Goal: Information Seeking & Learning: Learn about a topic

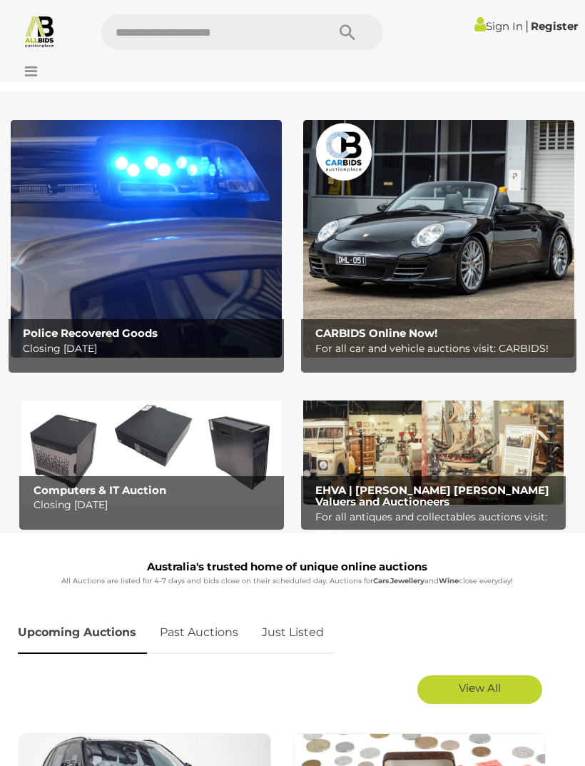
scroll to position [76, 0]
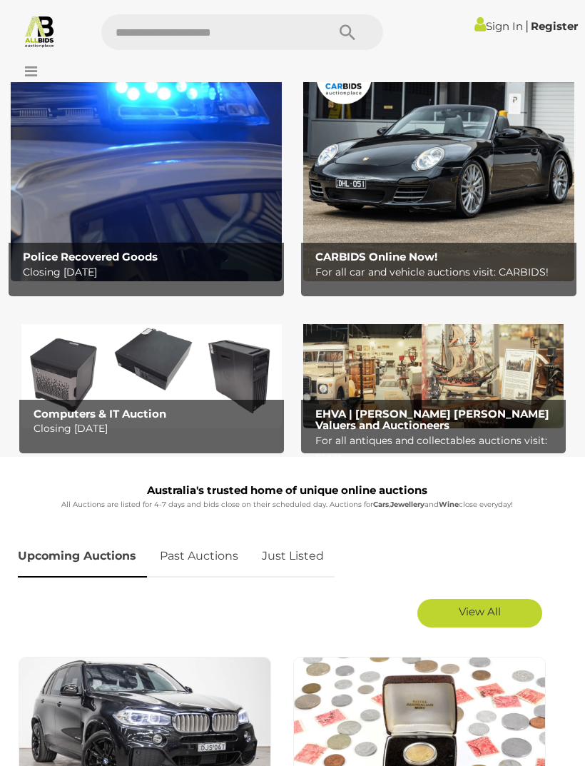
click at [39, 68] on div at bounding box center [292, 68] width 585 height 29
click at [29, 76] on icon at bounding box center [27, 71] width 19 height 14
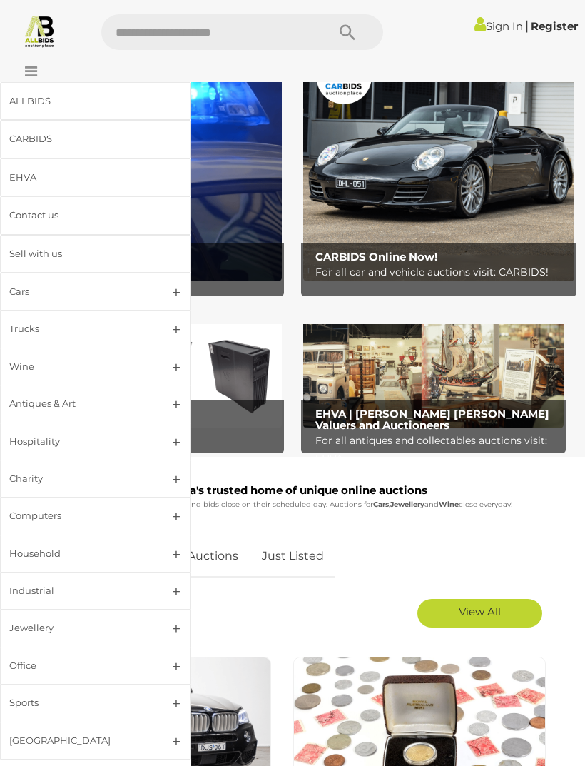
click at [168, 629] on link "Jewellery" at bounding box center [95, 628] width 191 height 38
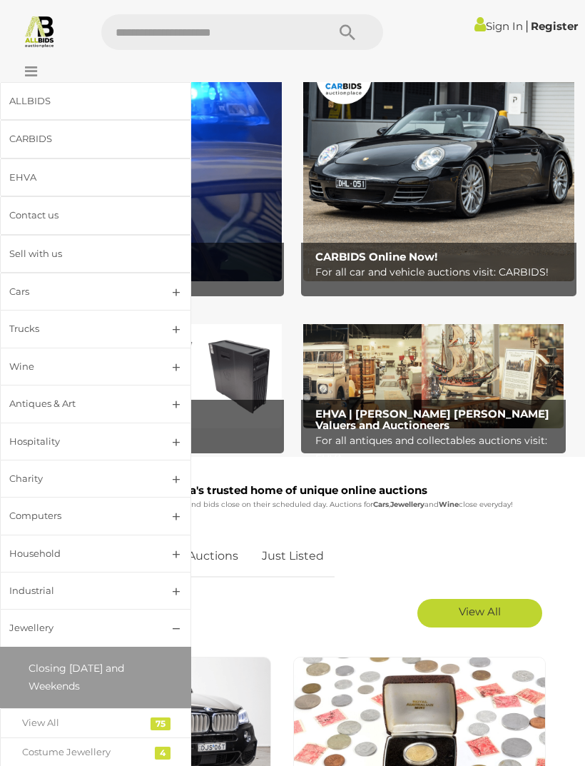
click at [83, 722] on div "View All" at bounding box center [85, 722] width 126 height 16
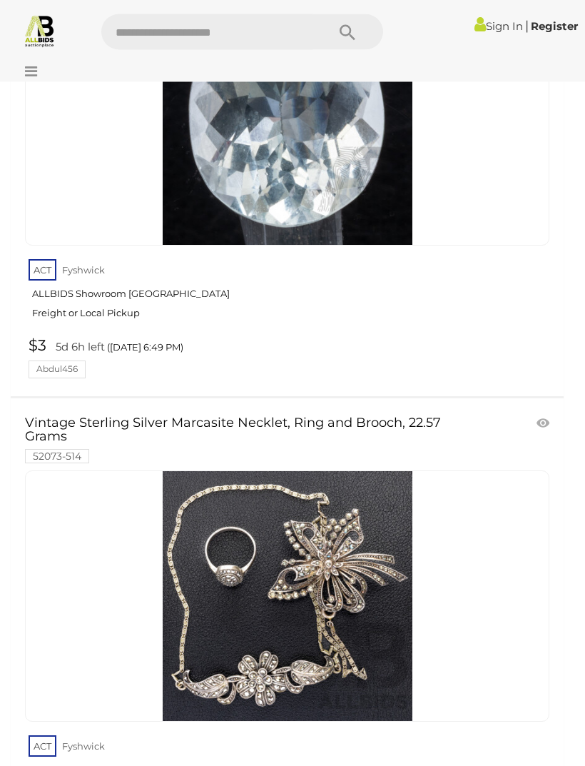
scroll to position [7591, 0]
click at [377, 588] on img at bounding box center [288, 596] width 250 height 250
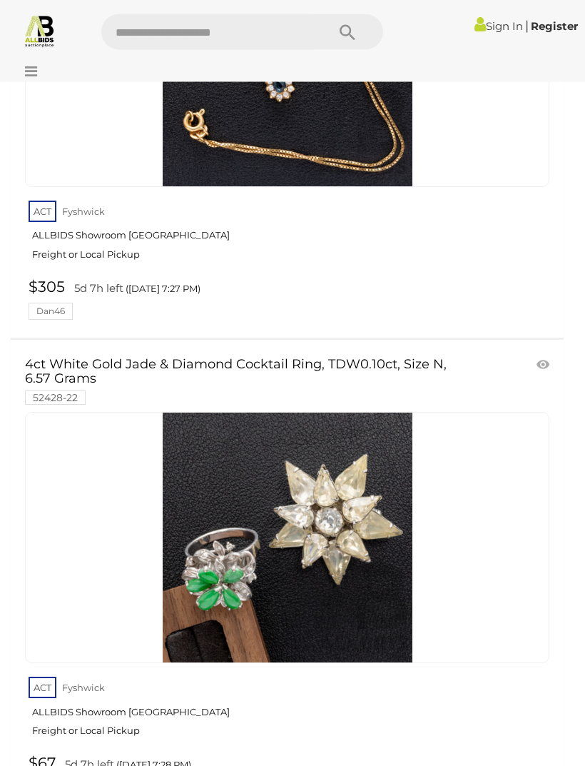
scroll to position [17593, 0]
click at [336, 522] on img at bounding box center [288, 537] width 250 height 250
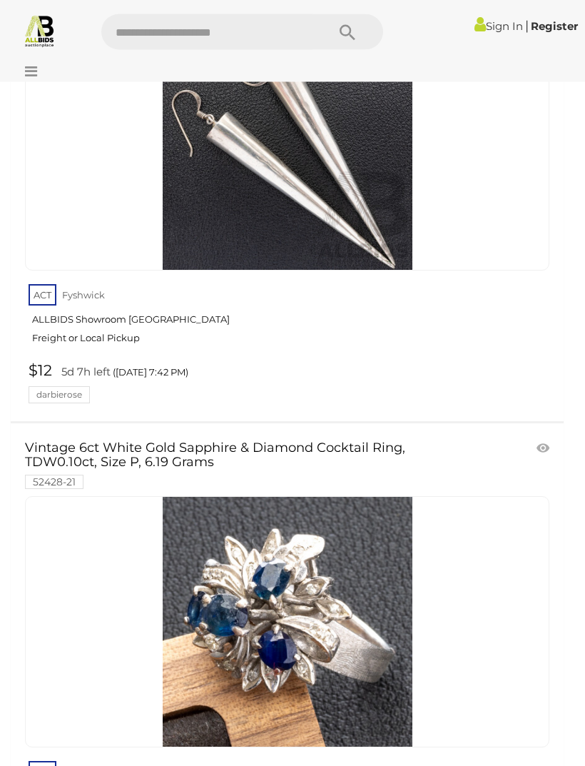
scroll to position [22734, 0]
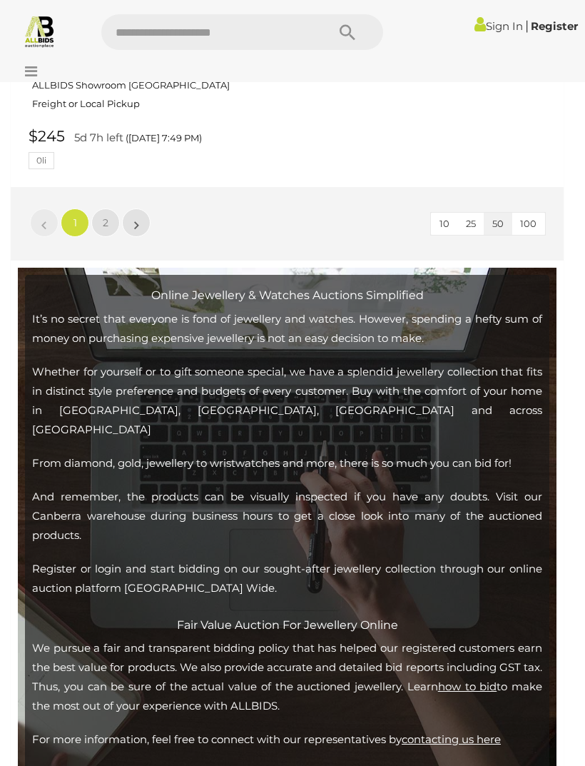
click at [142, 208] on link "»" at bounding box center [136, 222] width 29 height 29
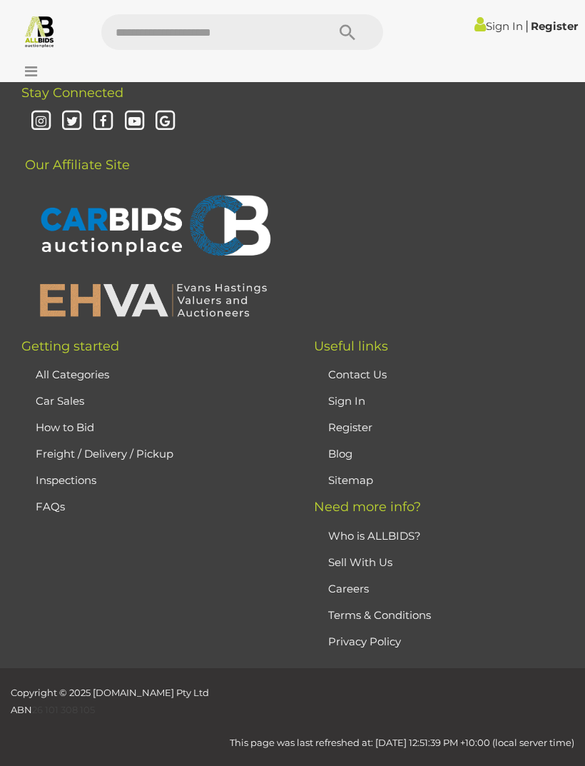
scroll to position [337, 0]
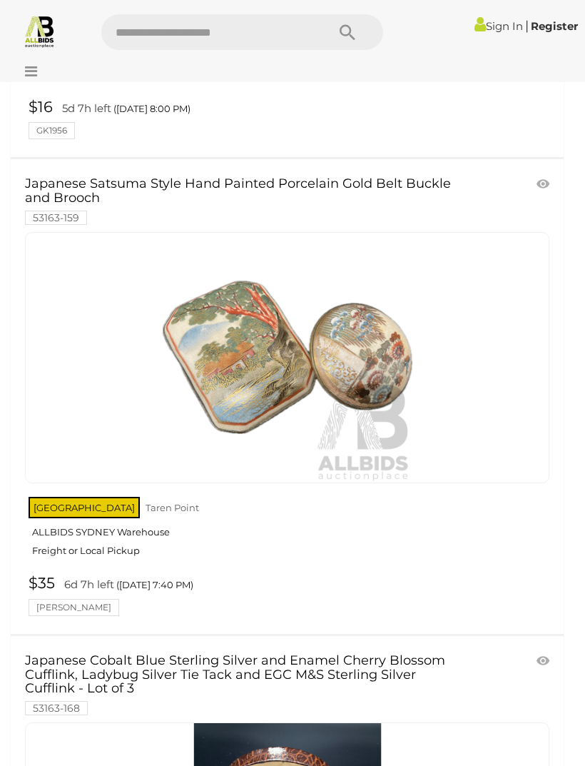
scroll to position [3656, 0]
click at [31, 68] on icon at bounding box center [27, 71] width 19 height 14
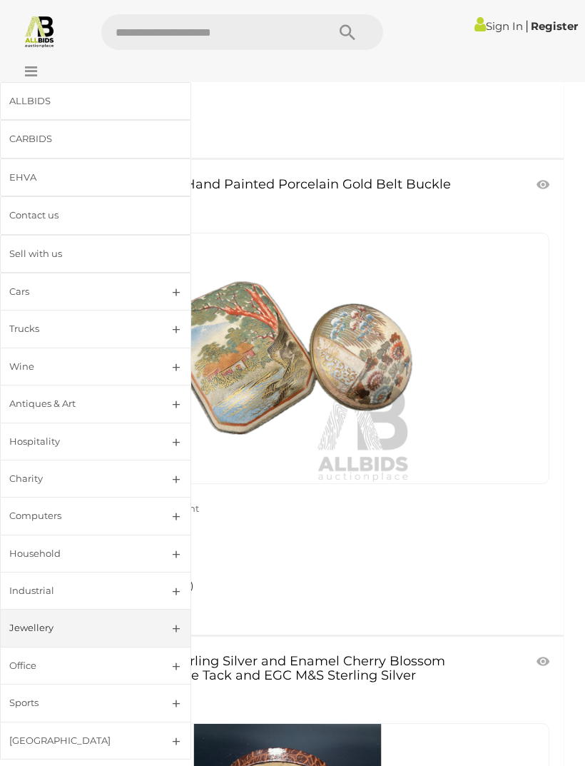
click at [61, 401] on div "Antiques & Art" at bounding box center [78, 403] width 138 height 16
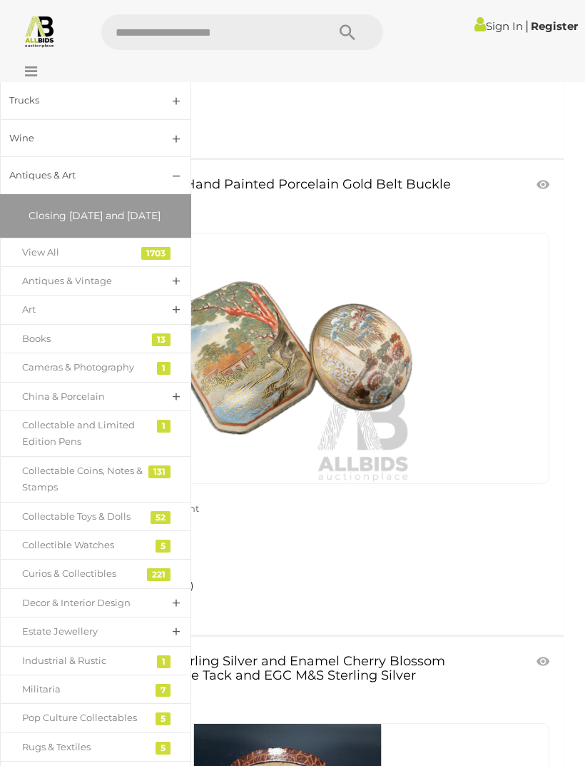
click at [207, 27] on input "text" at bounding box center [206, 32] width 211 height 36
type input "*****"
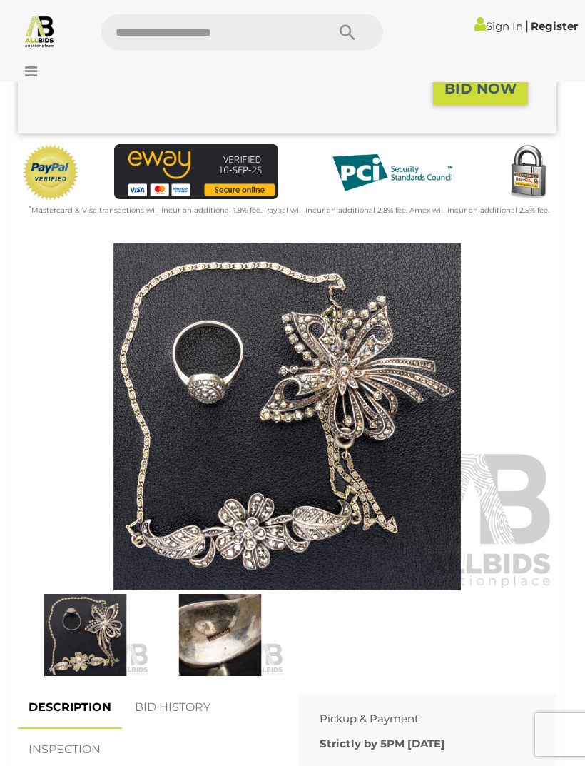
scroll to position [375, 0]
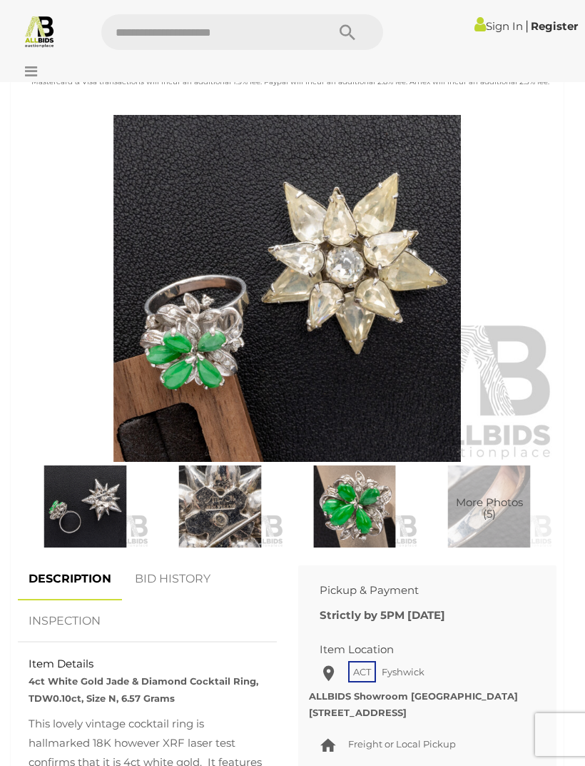
scroll to position [504, 0]
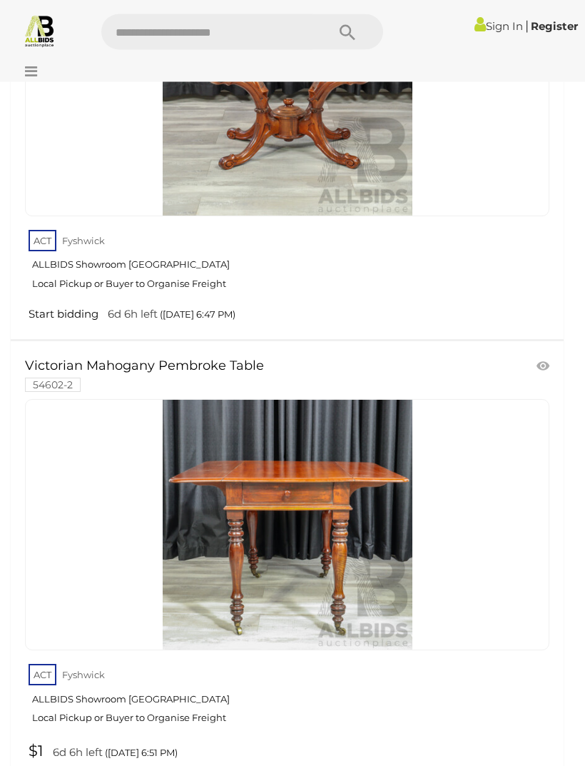
scroll to position [2552, 0]
click at [342, 559] on img at bounding box center [288, 525] width 250 height 250
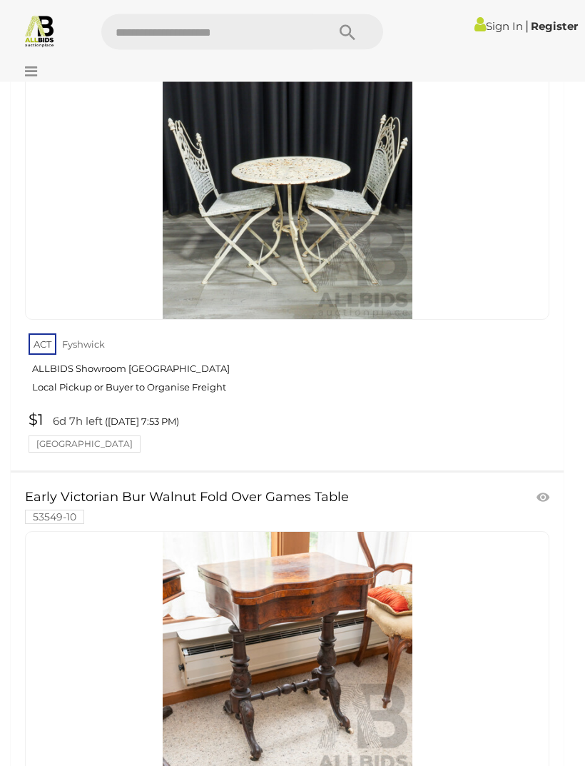
scroll to position [8584, 0]
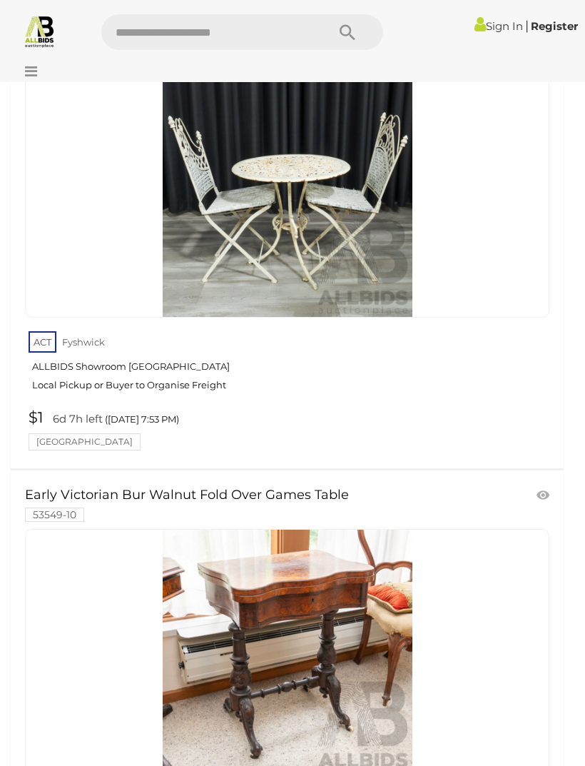
click at [284, 529] on link at bounding box center [287, 654] width 524 height 251
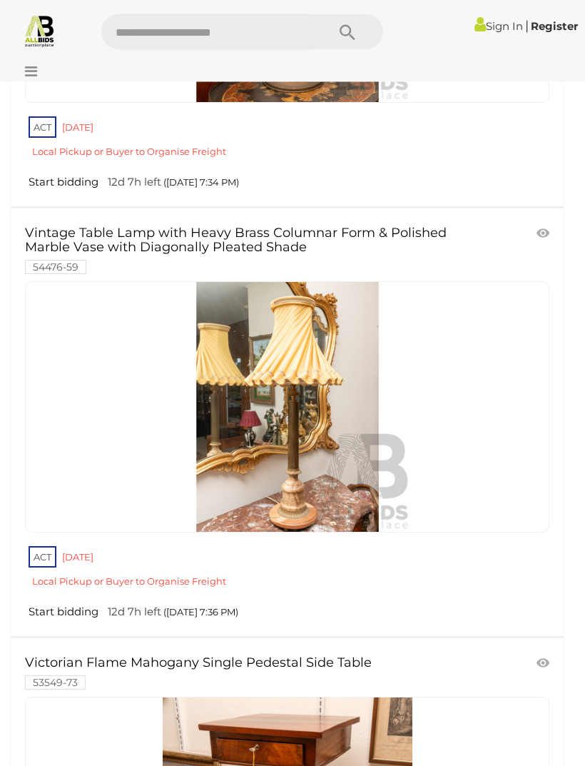
scroll to position [13223, 0]
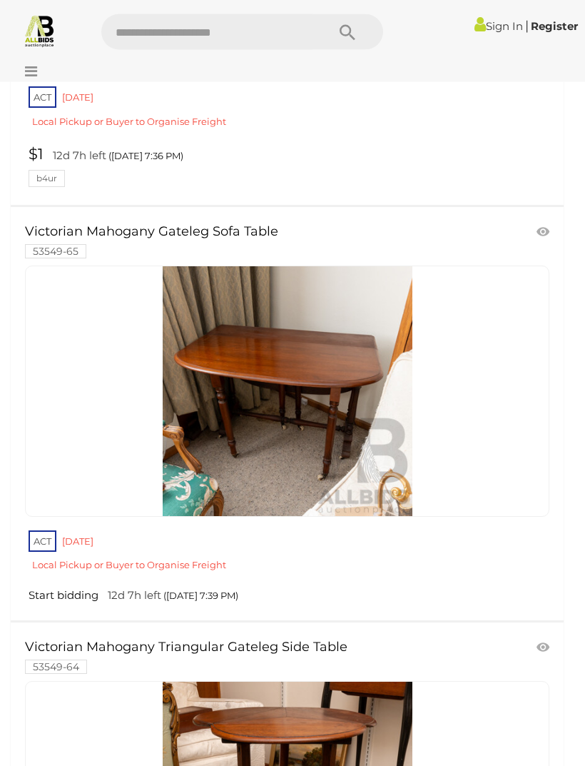
scroll to position [14098, 0]
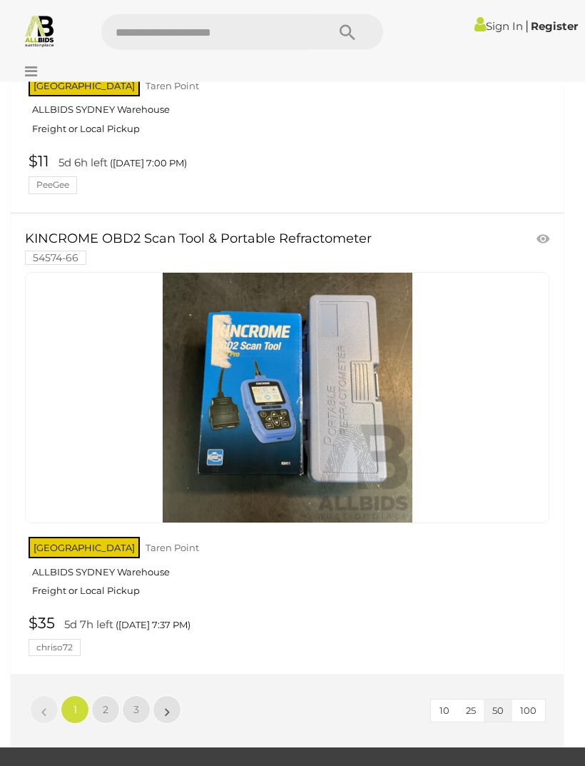
scroll to position [21577, 0]
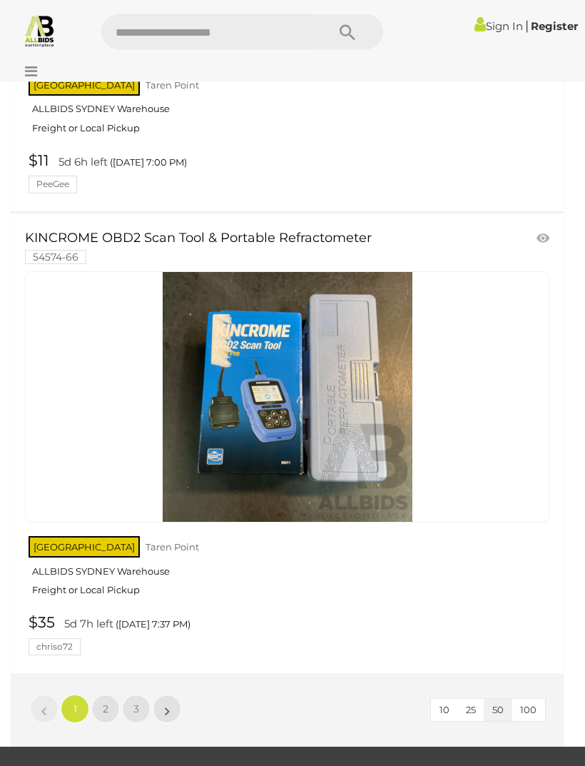
click at [163, 695] on link "»" at bounding box center [167, 709] width 29 height 29
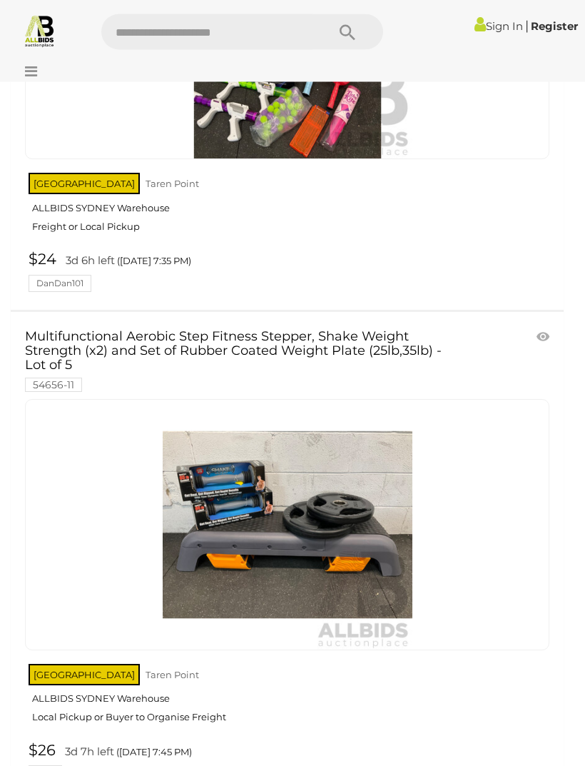
scroll to position [10569, 0]
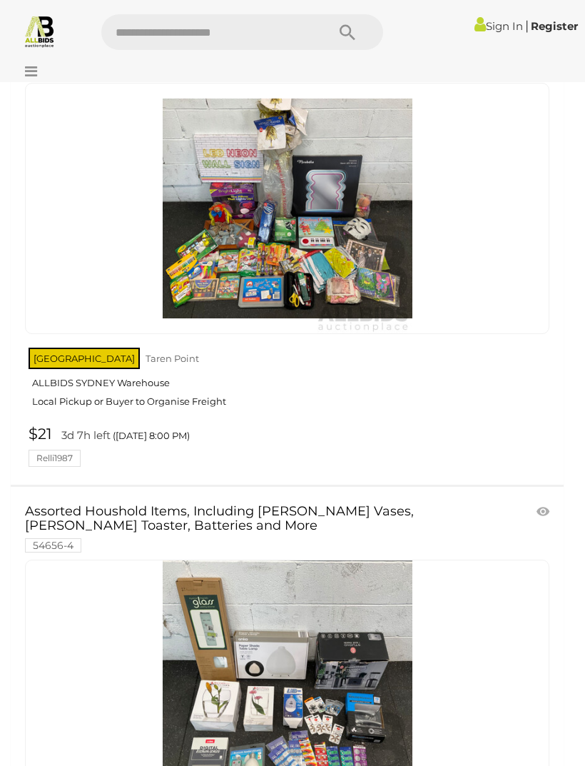
click at [161, 31] on input "text" at bounding box center [206, 32] width 211 height 36
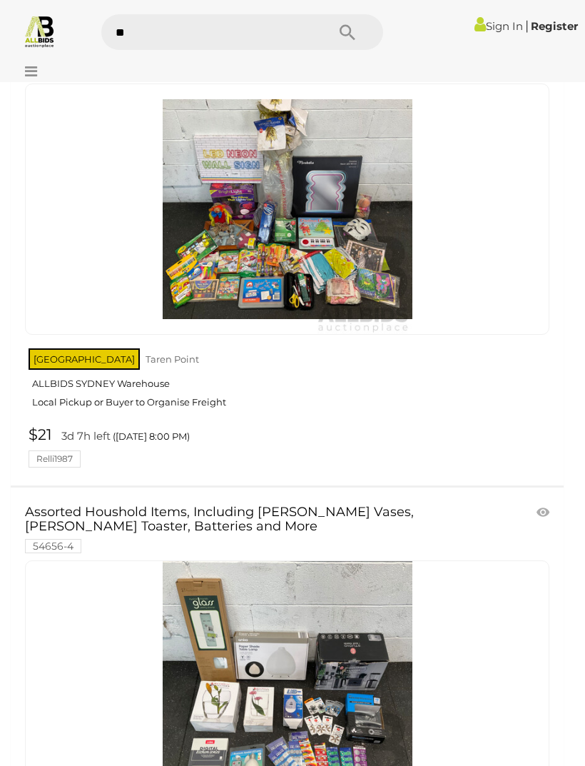
type input "***"
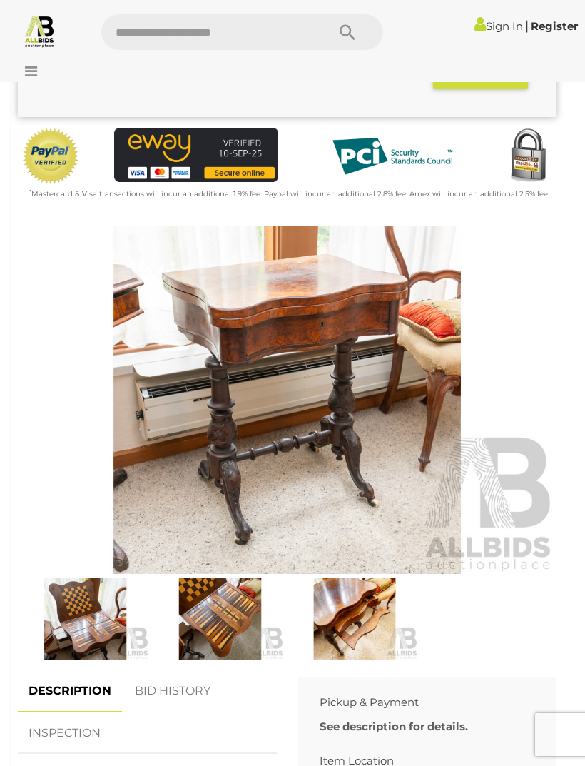
scroll to position [358, 0]
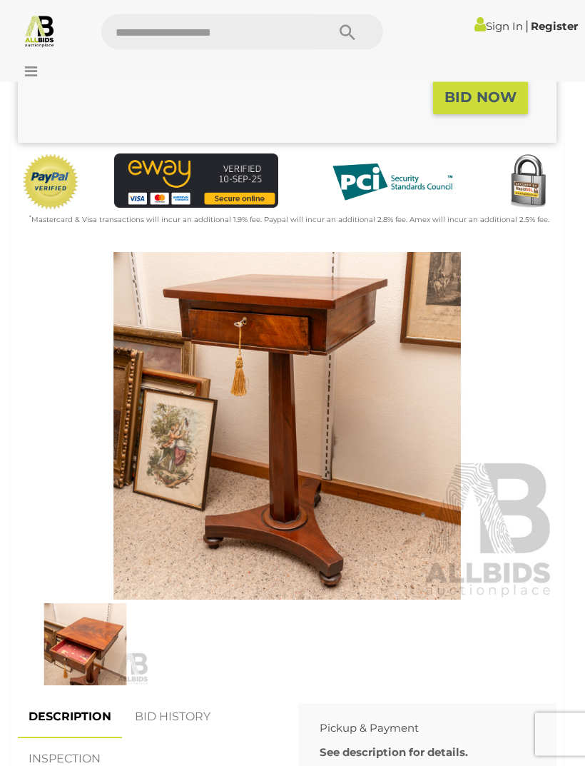
scroll to position [347, 0]
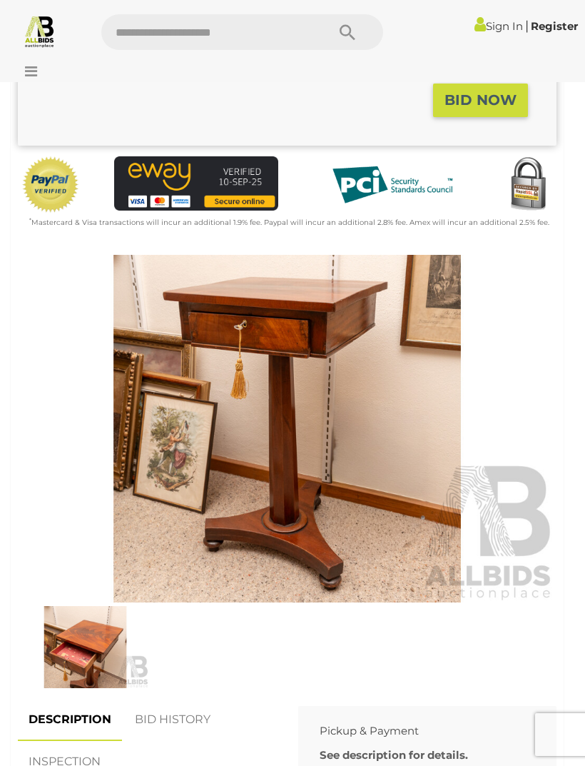
click at [288, 387] on img at bounding box center [287, 428] width 539 height 347
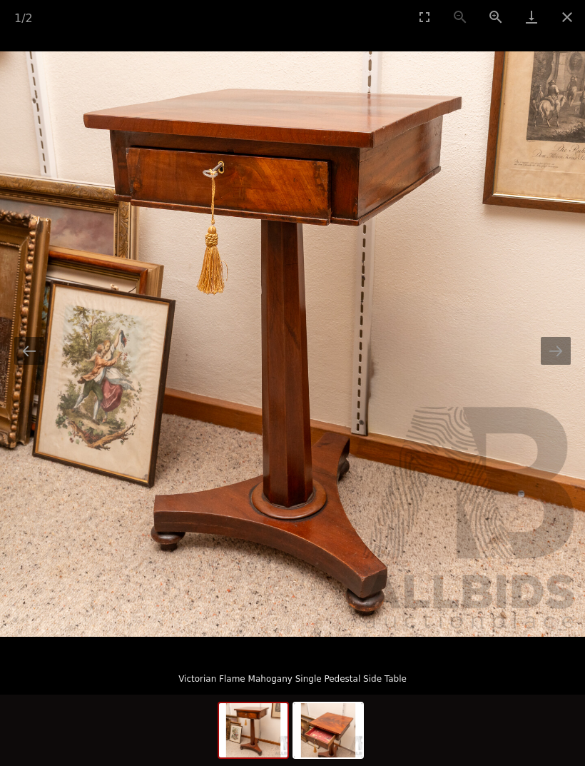
click at [555, 350] on button "Next slide" at bounding box center [556, 351] width 30 height 28
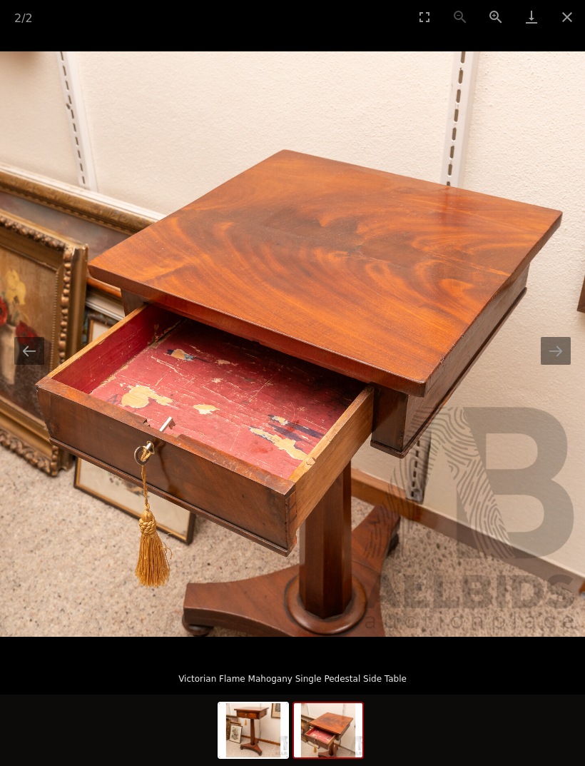
click at [561, 361] on button "Next slide" at bounding box center [556, 351] width 30 height 28
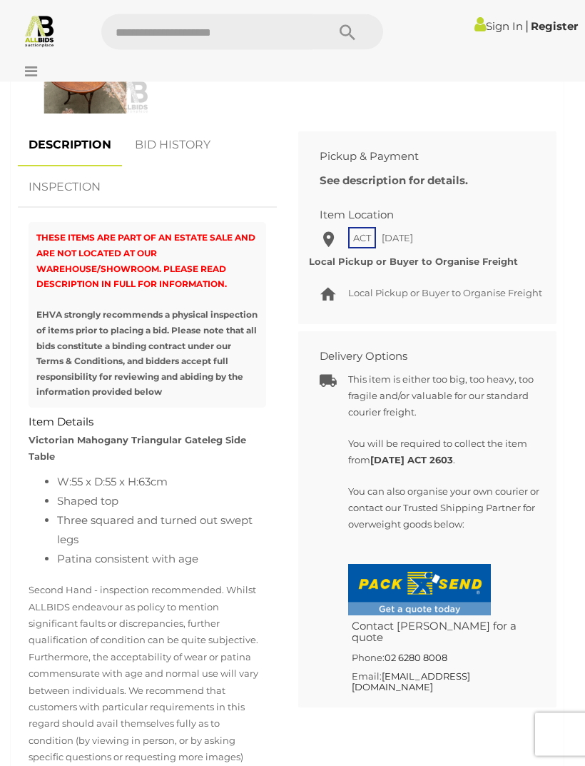
scroll to position [906, 0]
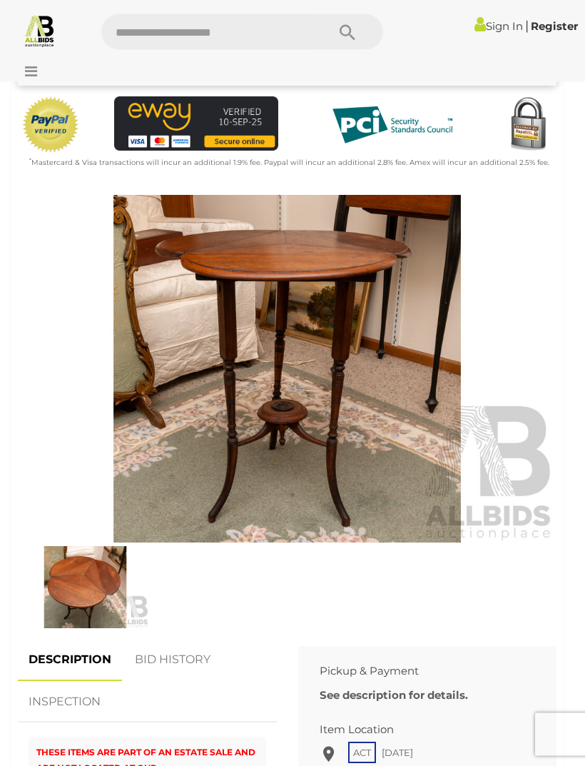
click at [413, 459] on img at bounding box center [287, 368] width 539 height 347
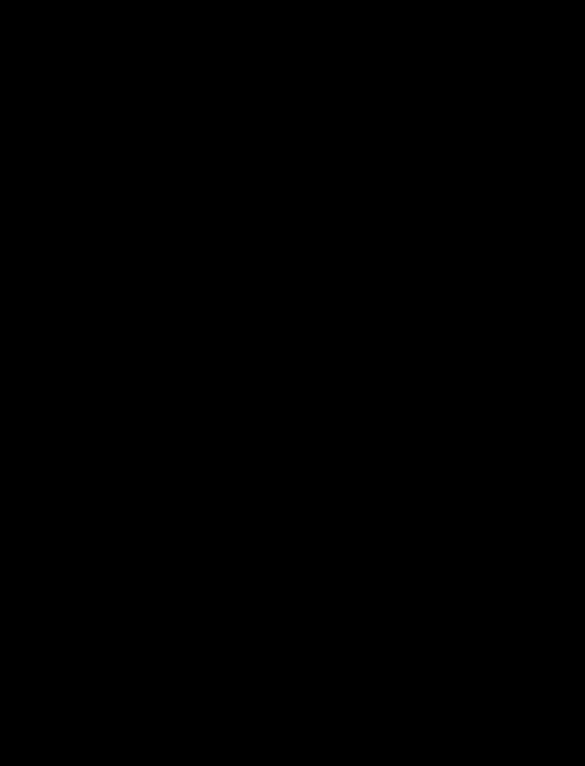
scroll to position [391, 0]
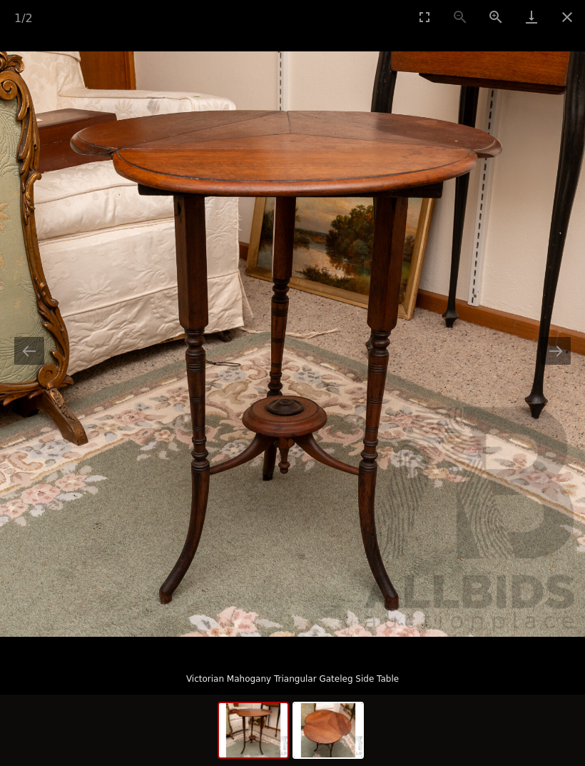
click at [559, 355] on button "Next slide" at bounding box center [556, 351] width 30 height 28
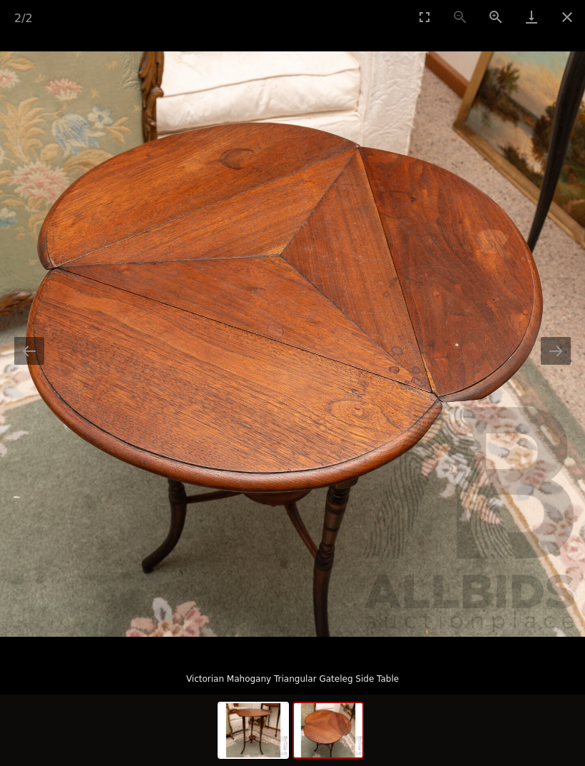
click at [567, 15] on button "Close gallery" at bounding box center [567, 17] width 36 height 34
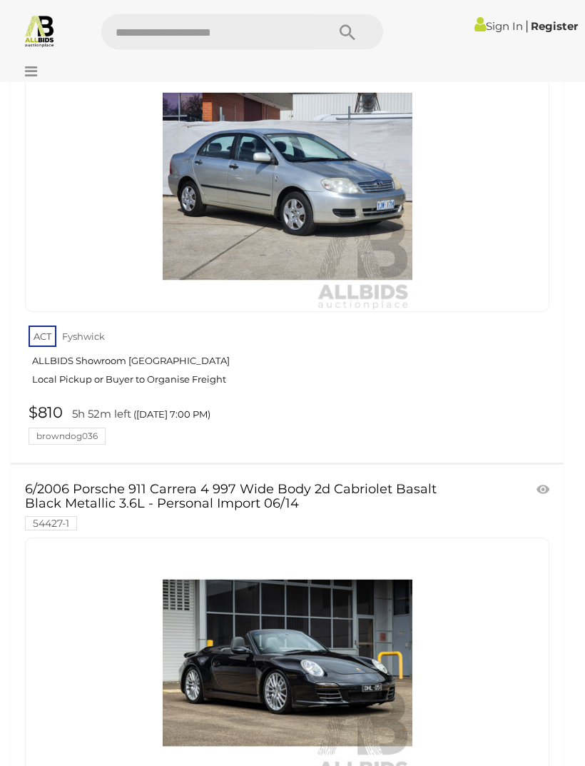
scroll to position [13921, 0]
click at [186, 27] on input "text" at bounding box center [206, 32] width 211 height 36
type input "***"
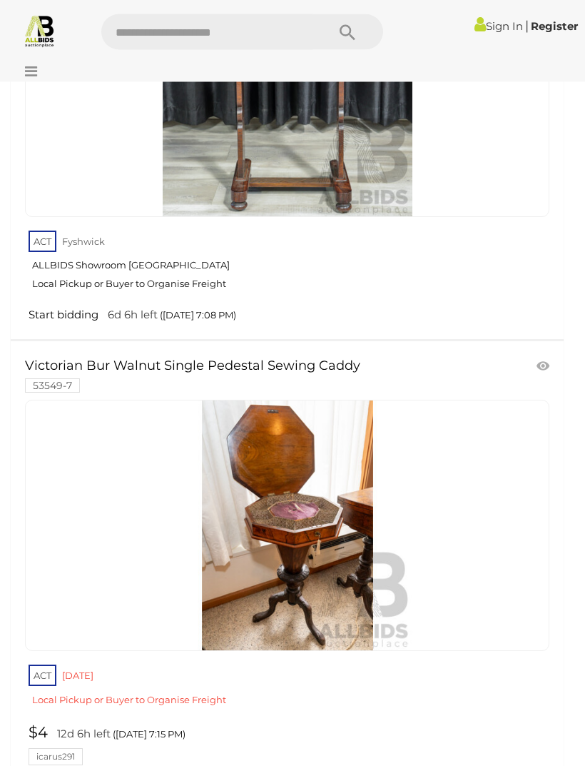
scroll to position [283, 0]
click at [303, 532] on img at bounding box center [288, 525] width 250 height 250
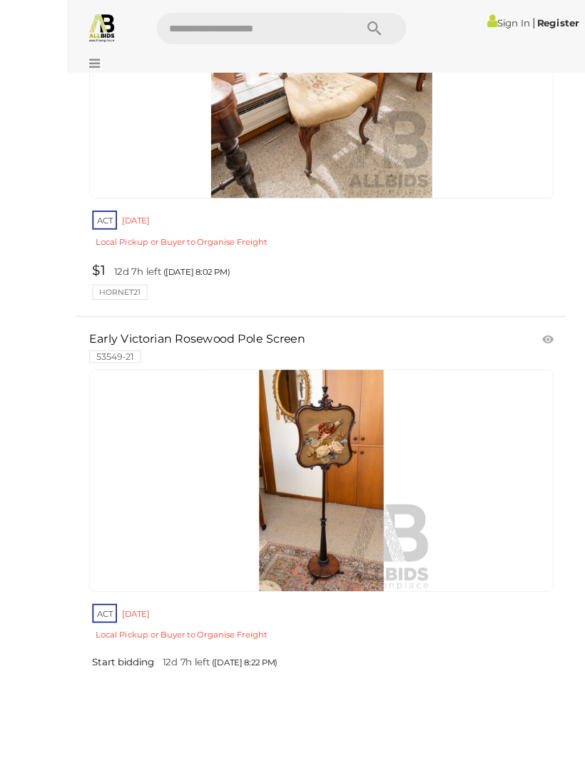
scroll to position [1291, 0]
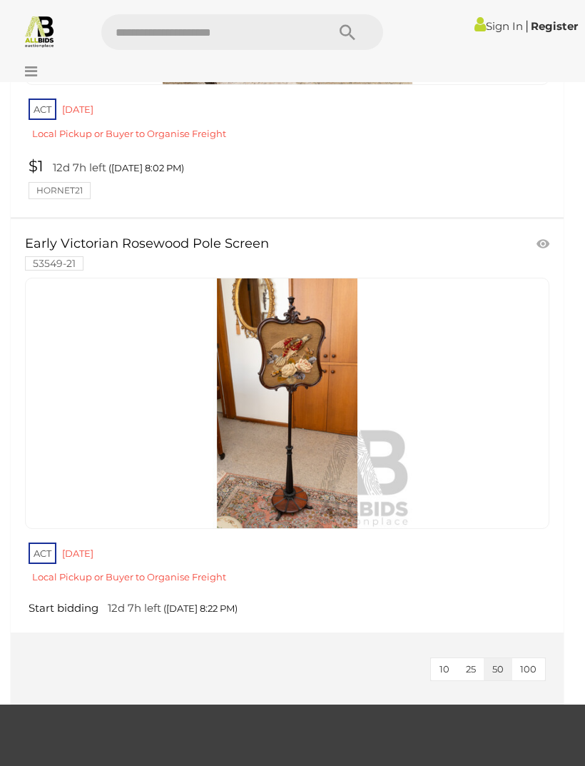
click at [27, 78] on icon at bounding box center [27, 71] width 19 height 14
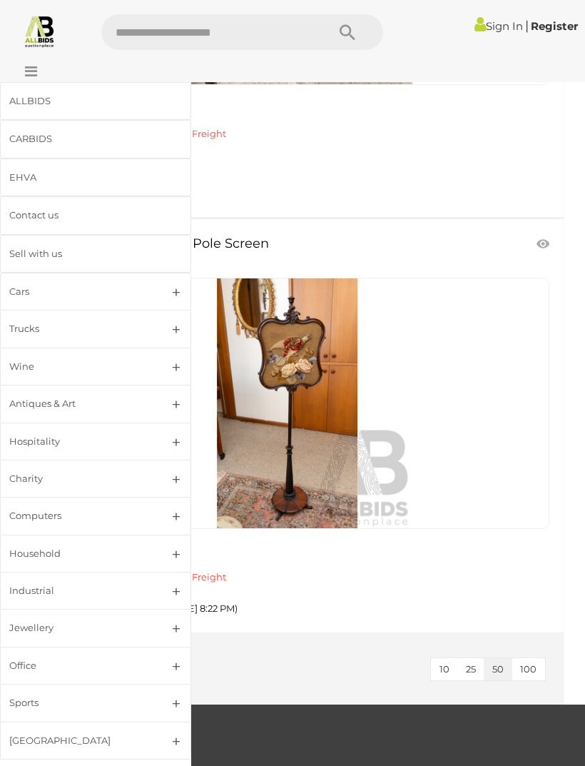
click at [39, 175] on div "EHVA" at bounding box center [78, 177] width 138 height 16
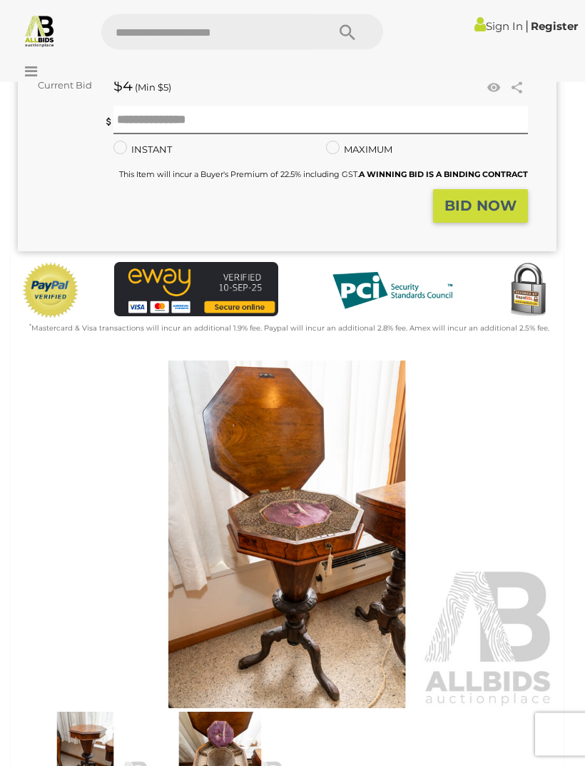
scroll to position [226, 0]
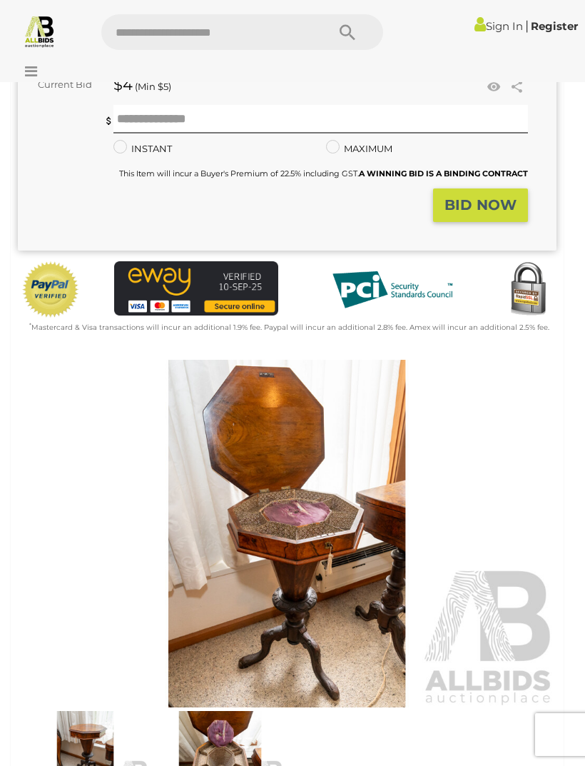
click at [308, 543] on img at bounding box center [287, 533] width 539 height 347
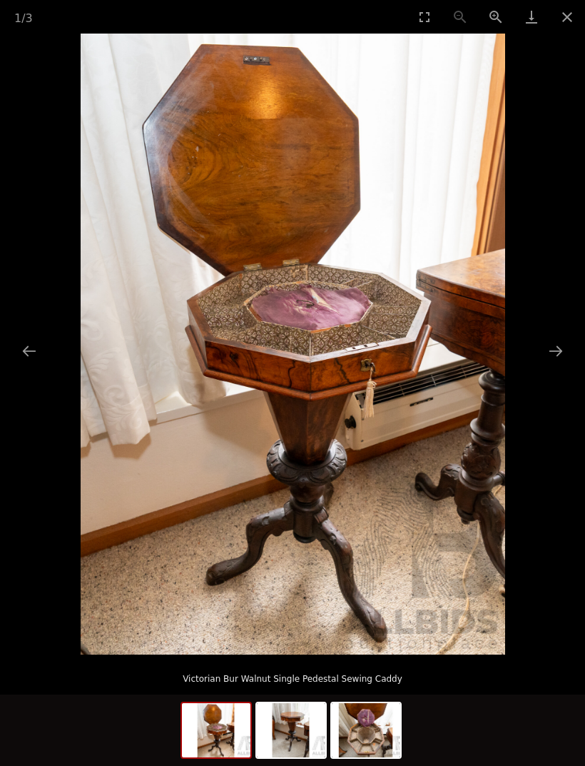
click at [564, 365] on button "Next slide" at bounding box center [556, 351] width 30 height 28
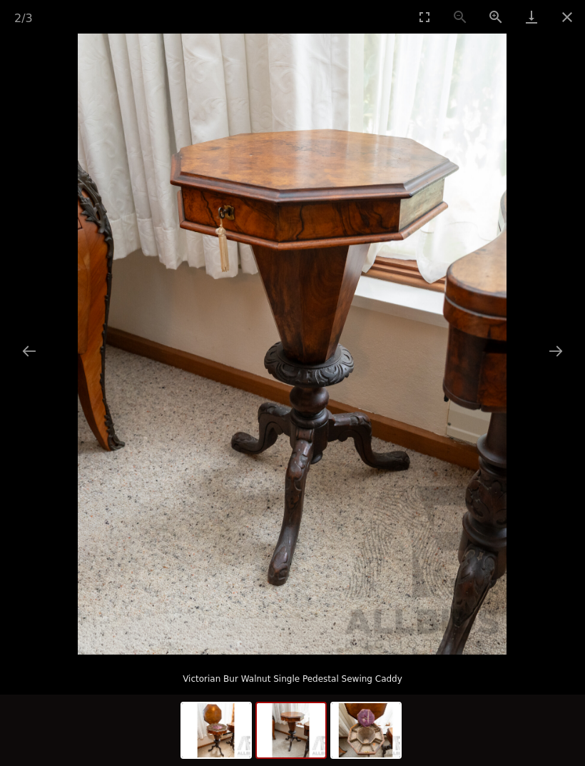
click at [561, 365] on button "Next slide" at bounding box center [556, 351] width 30 height 28
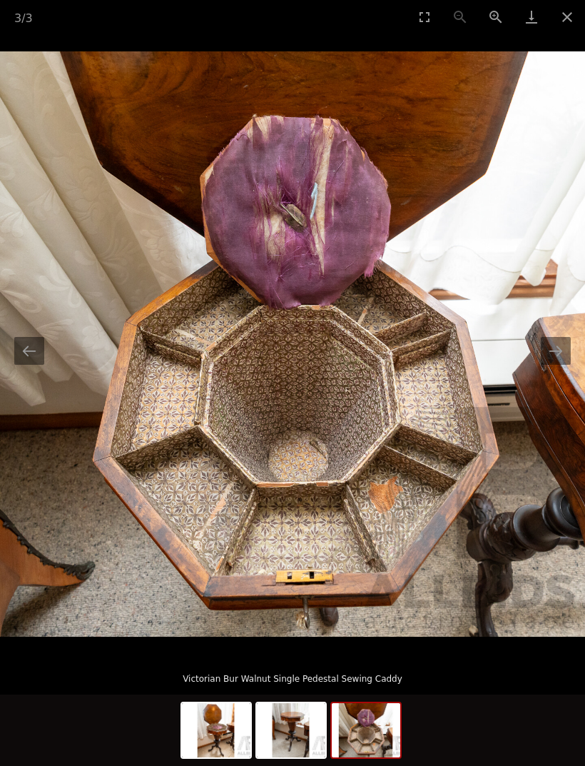
click at [559, 365] on button "Next slide" at bounding box center [556, 351] width 30 height 28
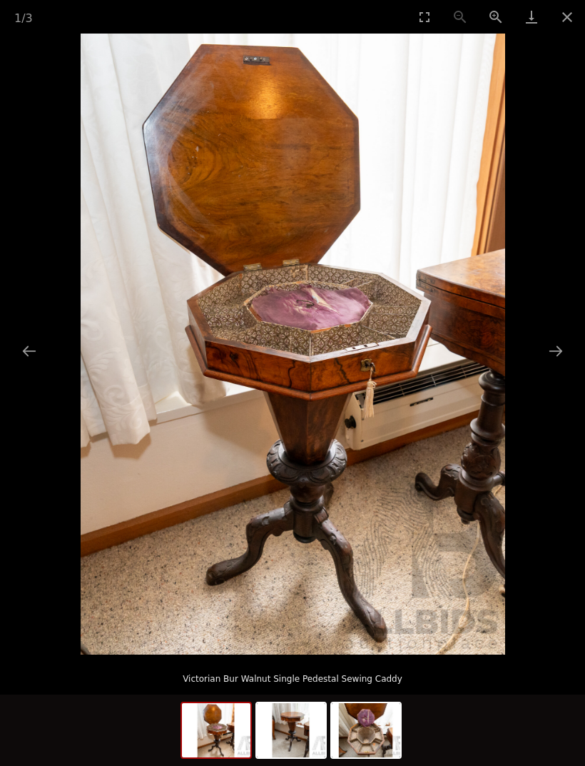
click at [565, 21] on button "Close gallery" at bounding box center [567, 17] width 36 height 34
